Goal: Information Seeking & Learning: Learn about a topic

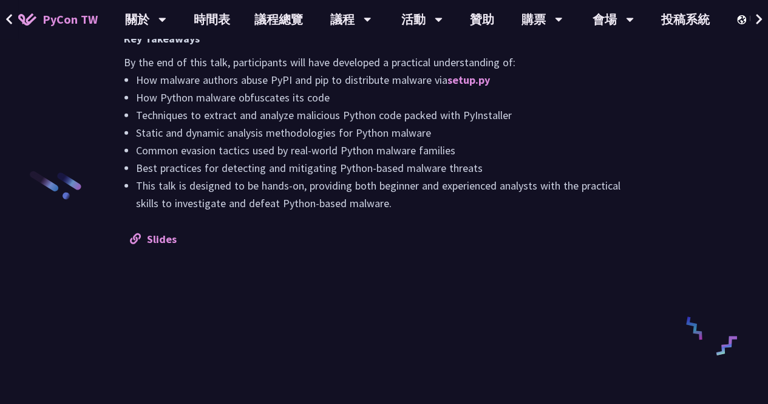
scroll to position [1511, 0]
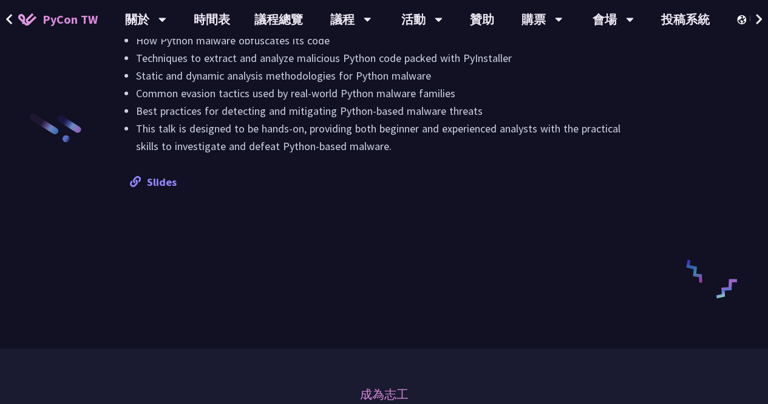
click at [163, 185] on link "Slides" at bounding box center [153, 182] width 47 height 14
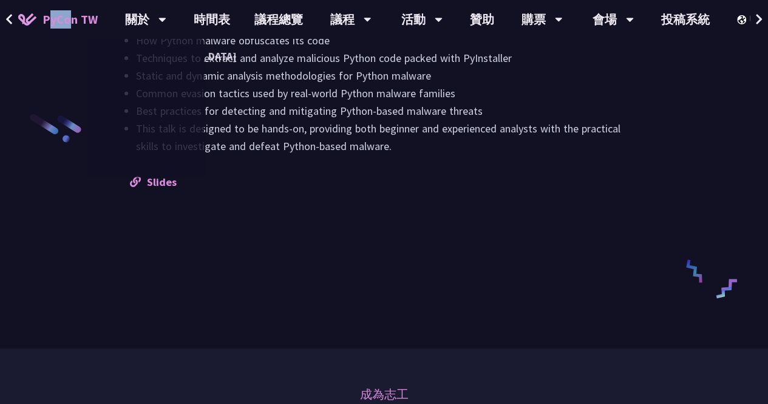
drag, startPoint x: 42, startPoint y: 3, endPoint x: 67, endPoint y: 22, distance: 31.6
click at [67, 22] on div "PyCon TW 關於 PyCon [GEOGRAPHIC_DATA] 研討會歷史 在地社群 行為準則 時間表 議程總覽 議程 主題演講 一般演講 專業課程 …" at bounding box center [384, 19] width 768 height 39
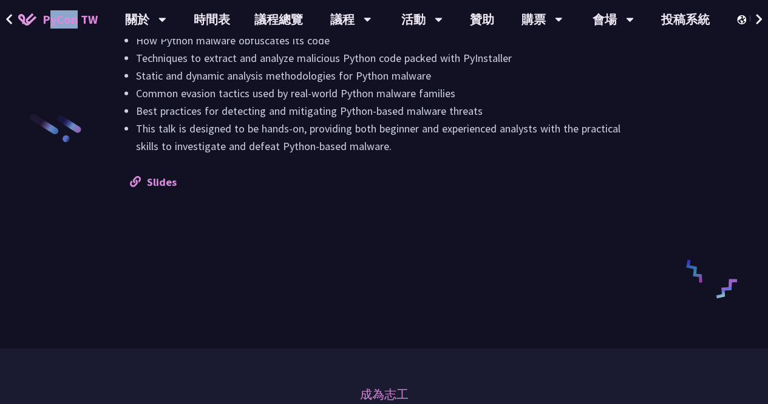
click at [67, 22] on span "PyCon TW" at bounding box center [70, 19] width 55 height 18
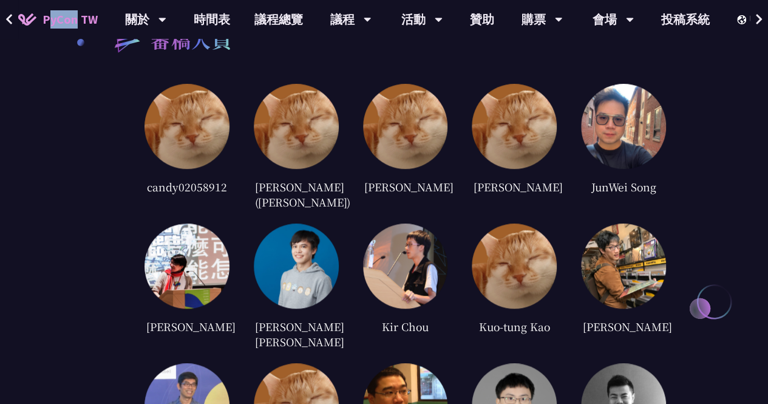
scroll to position [2675, 0]
click at [497, 363] on img at bounding box center [514, 405] width 85 height 85
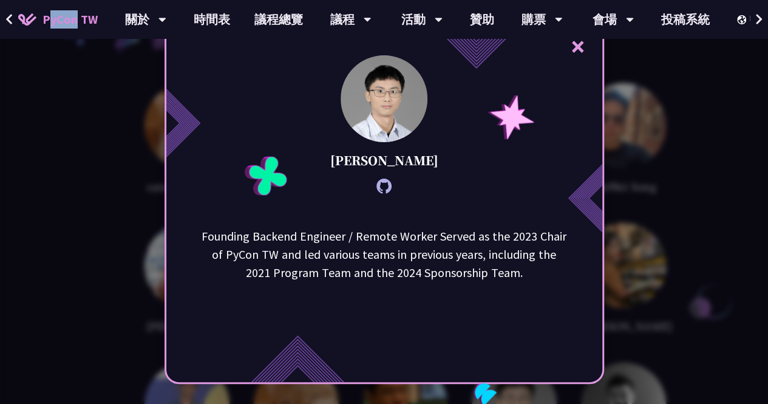
scroll to position [2551, 0]
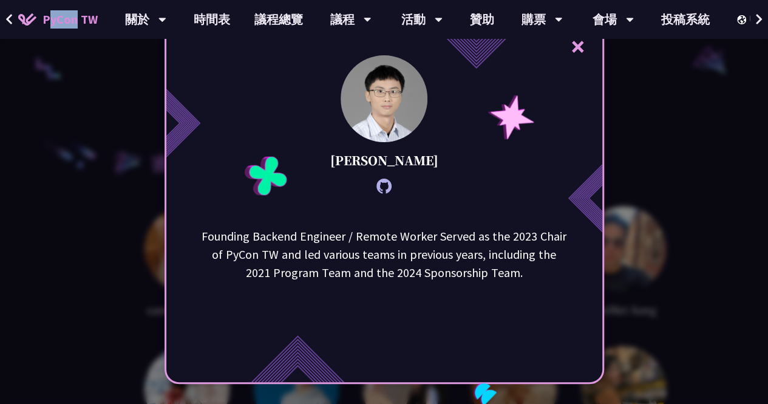
click at [577, 45] on button "×" at bounding box center [578, 46] width 36 height 36
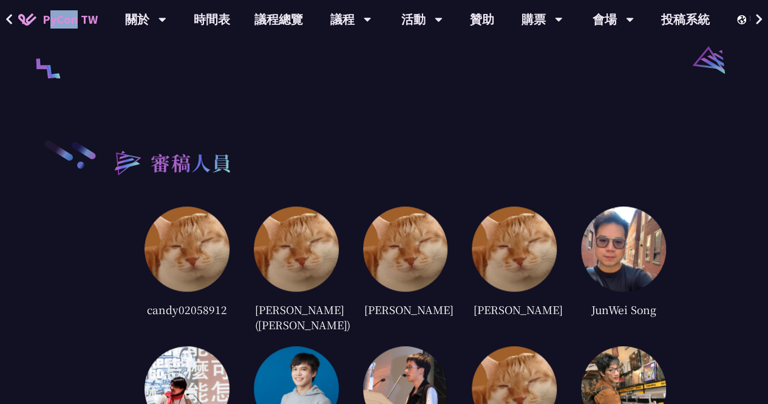
click at [607, 244] on img at bounding box center [623, 249] width 85 height 85
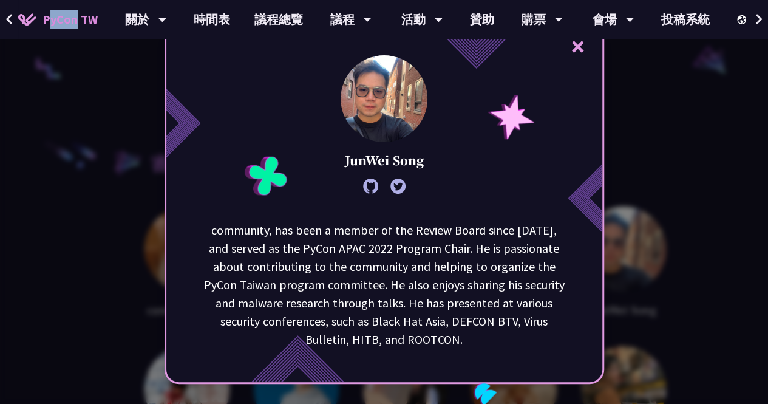
scroll to position [0, 0]
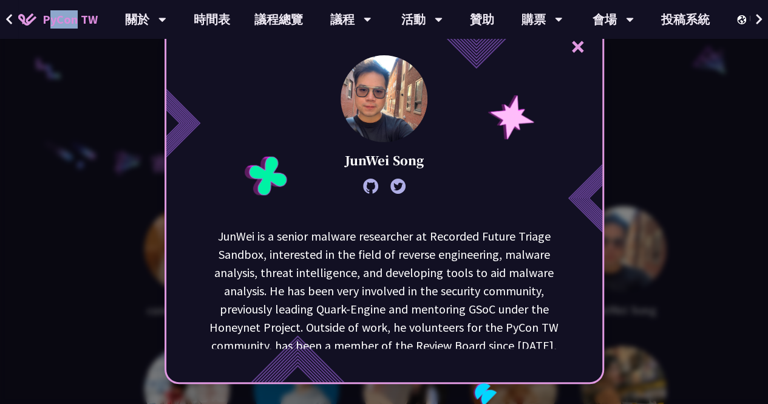
click at [576, 40] on button "×" at bounding box center [578, 46] width 36 height 36
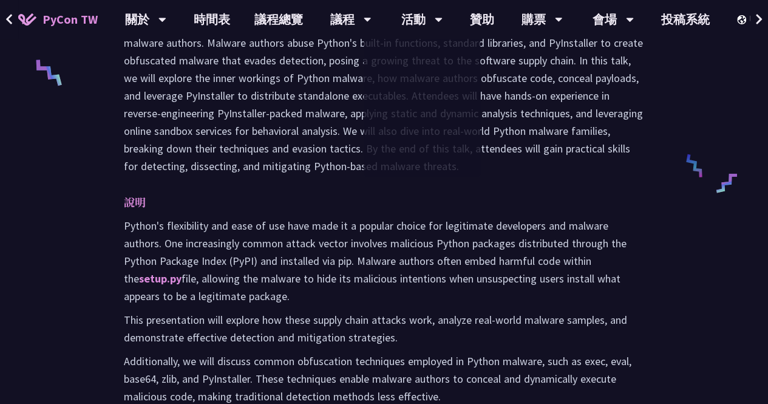
scroll to position [857, 0]
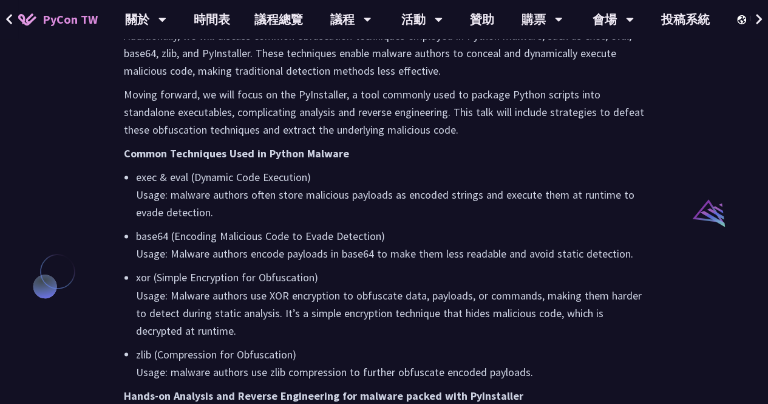
click at [450, 232] on p "base64 (Encoding Malicious Code to Evade Detection) Usage: Malware authors enco…" at bounding box center [390, 244] width 508 height 35
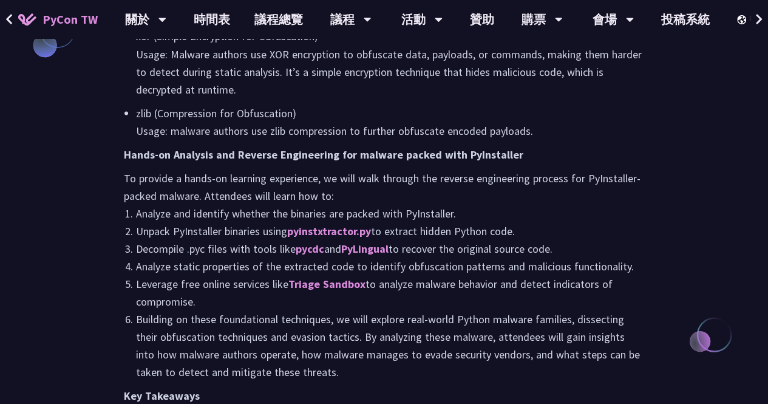
scroll to position [1099, 0]
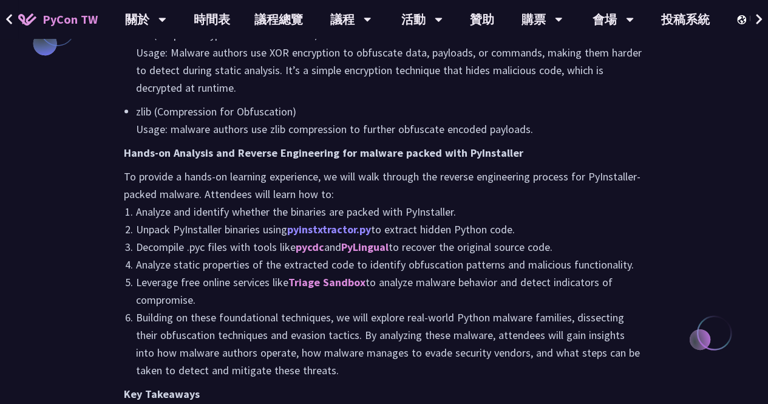
click at [351, 230] on link "pyinstxtractor.py" at bounding box center [329, 229] width 84 height 14
click at [322, 245] on link "pycdc" at bounding box center [310, 246] width 29 height 14
click at [375, 250] on link "PyLingual" at bounding box center [364, 246] width 47 height 14
click at [335, 289] on li "Leverage free online services like Triage Sandbox to analyze malware behavior a…" at bounding box center [390, 290] width 508 height 35
click at [339, 279] on link "Triage Sandbox" at bounding box center [327, 282] width 77 height 14
